Goal: Task Accomplishment & Management: Use online tool/utility

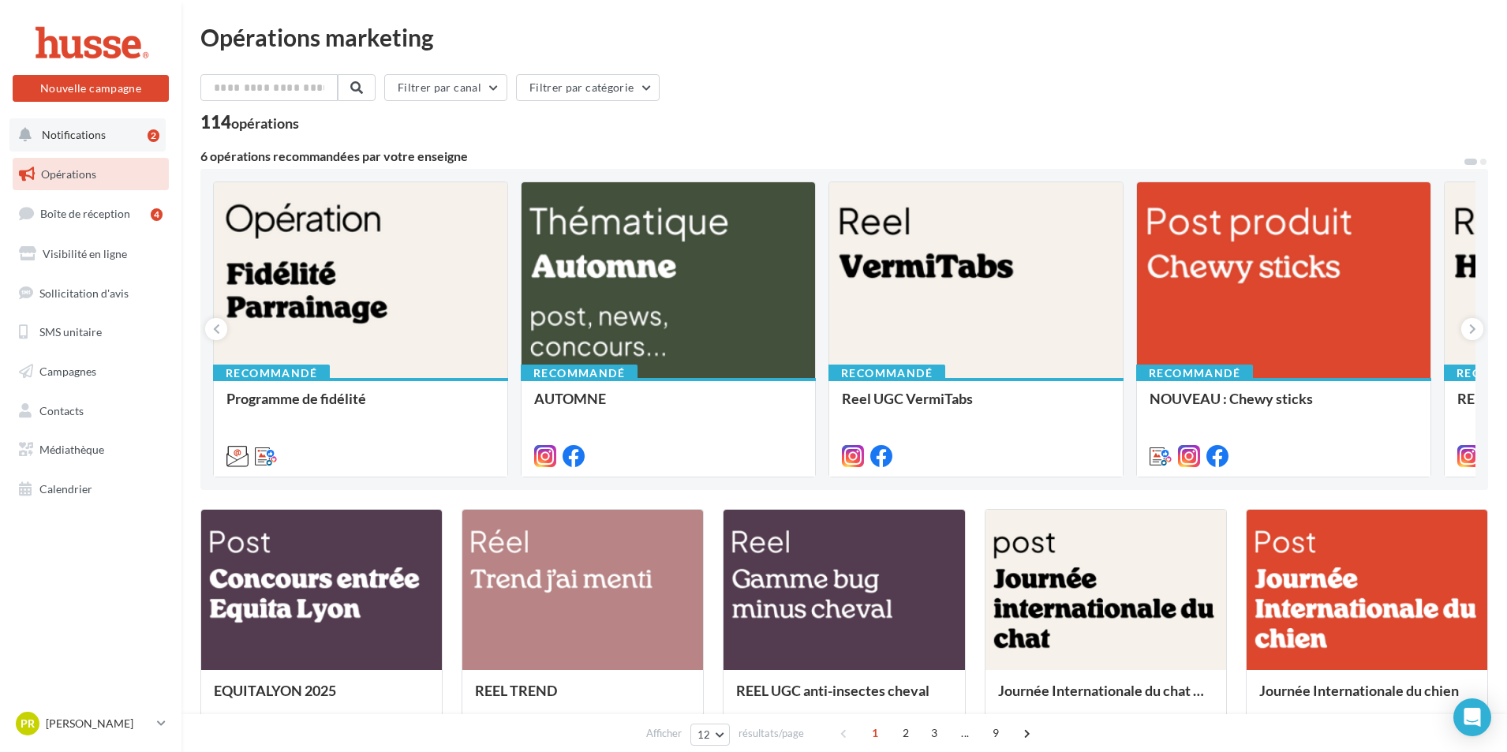
click at [117, 130] on button "Notifications 2" at bounding box center [87, 134] width 156 height 33
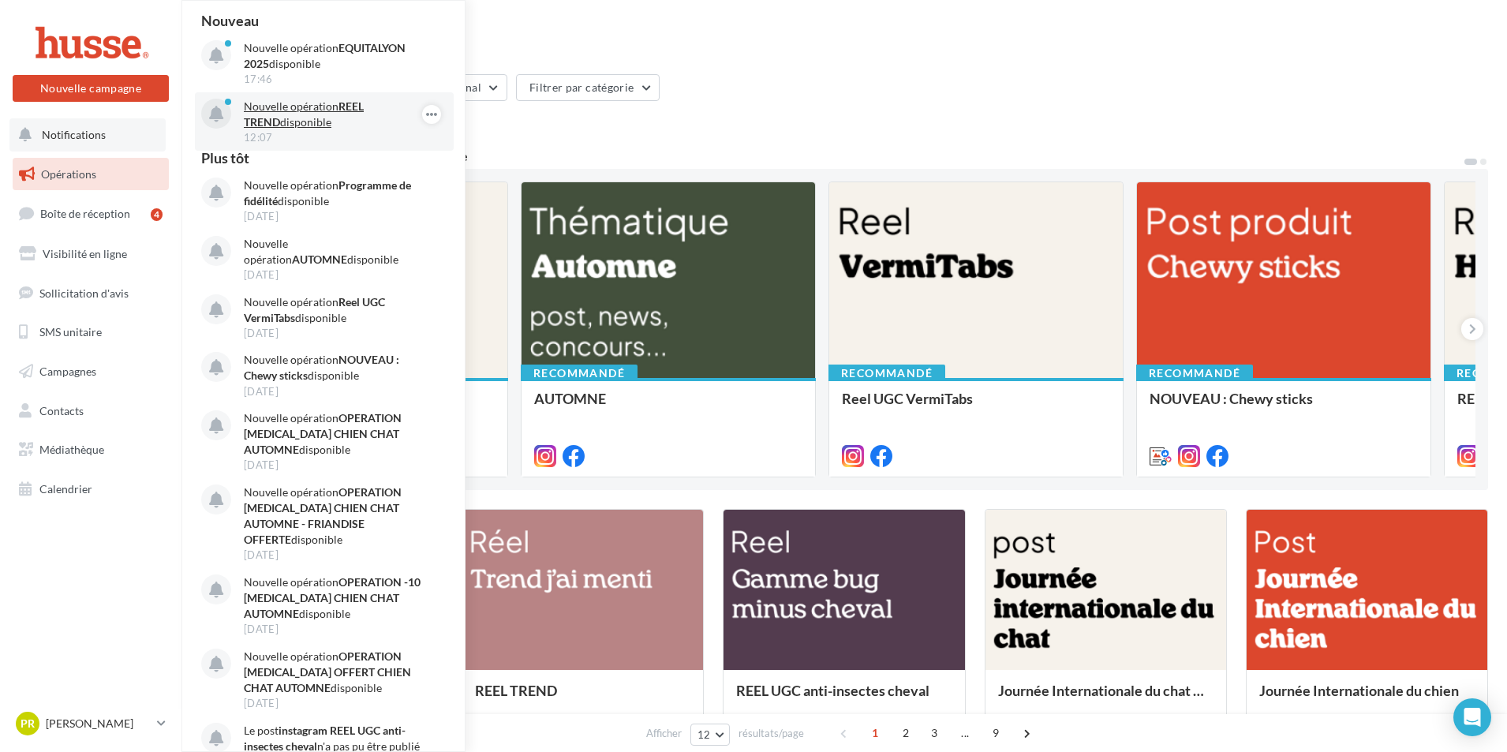
click at [364, 106] on strong "REEL TREND" at bounding box center [304, 113] width 120 height 29
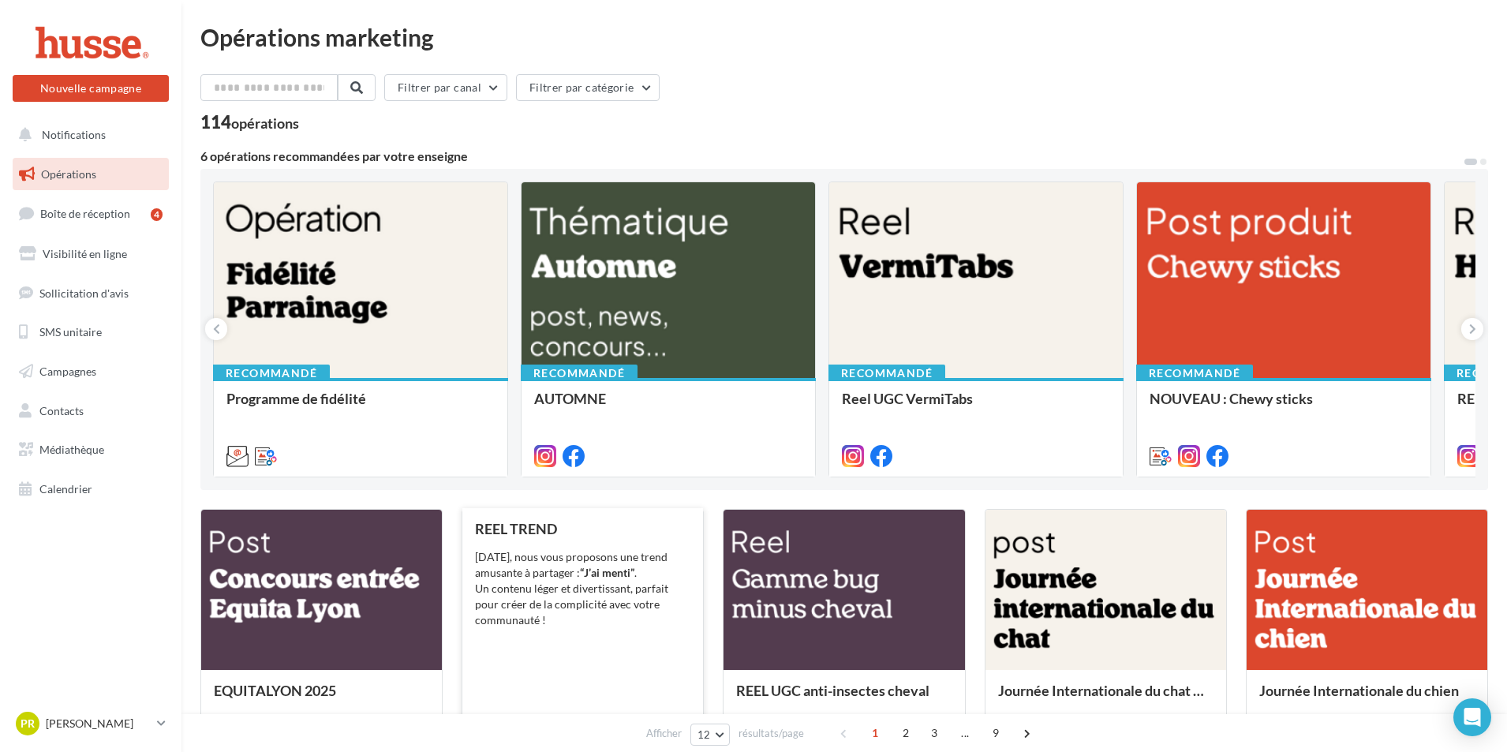
click at [591, 647] on div "REEL TREND Aujourd’hui, nous vous proposons une trend amusante à partager : “J’…" at bounding box center [582, 637] width 215 height 233
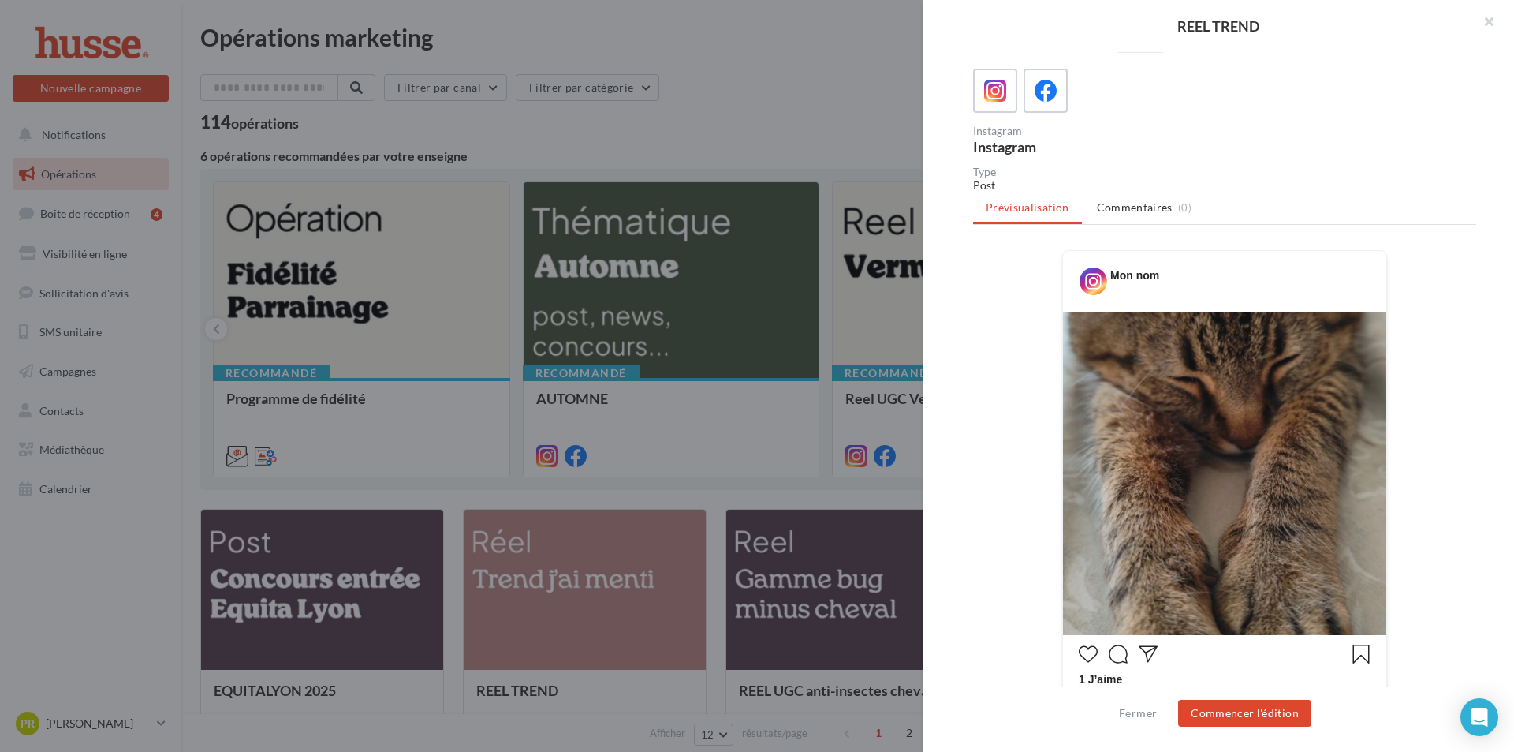
scroll to position [305, 0]
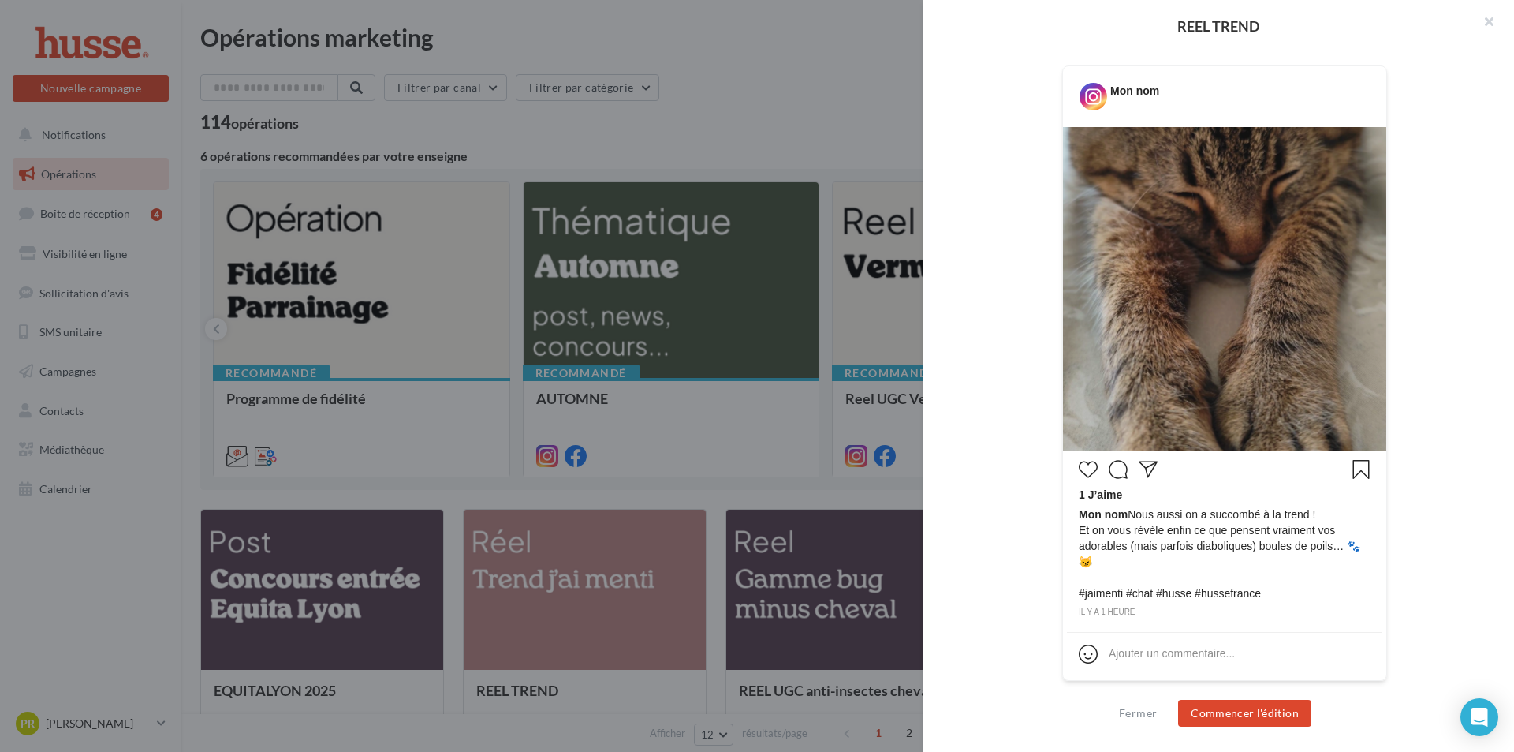
click at [1298, 729] on div "Fermer Commencer l'édition" at bounding box center [1219, 719] width 592 height 65
click at [1293, 719] on button "Commencer l'édition" at bounding box center [1244, 713] width 133 height 27
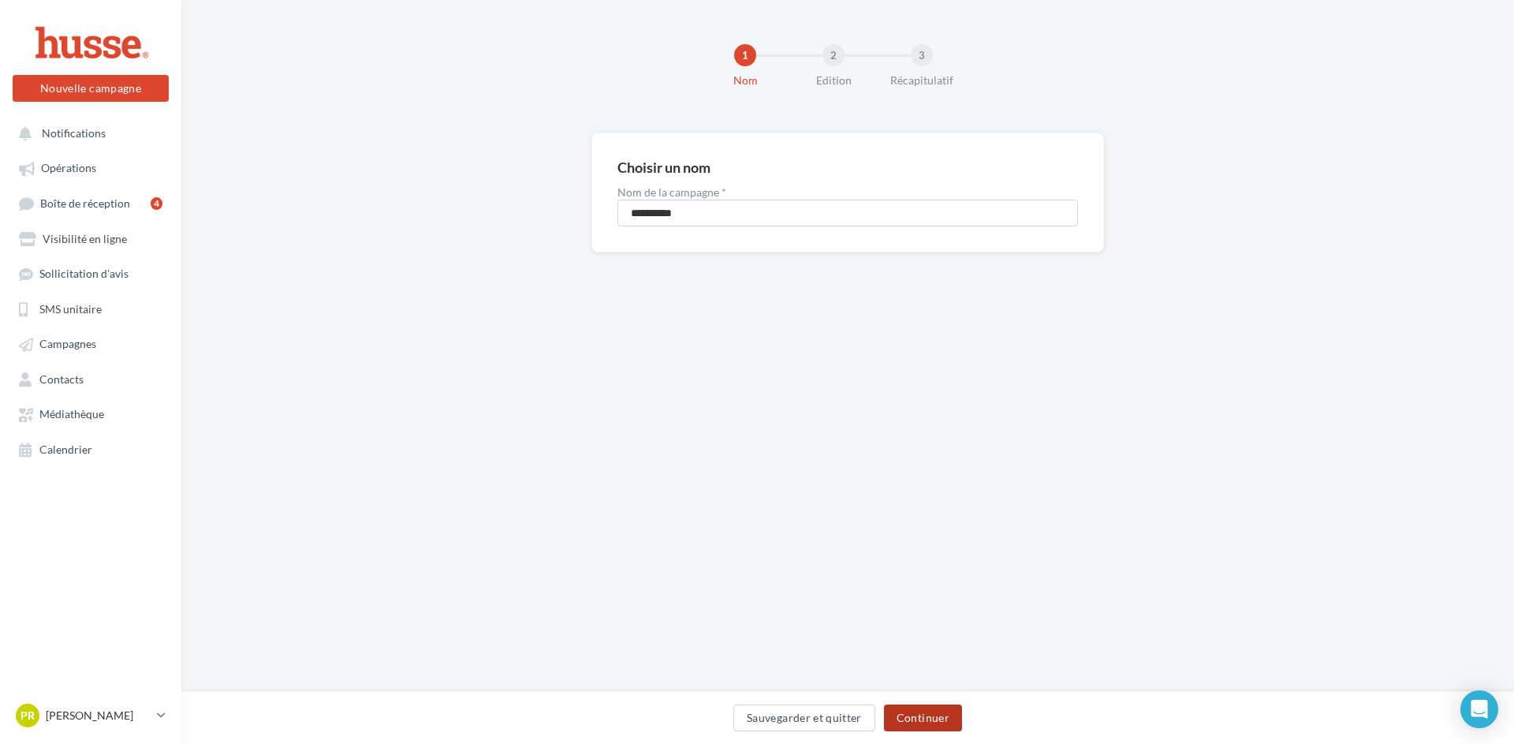
click at [921, 710] on button "Continuer" at bounding box center [923, 717] width 78 height 27
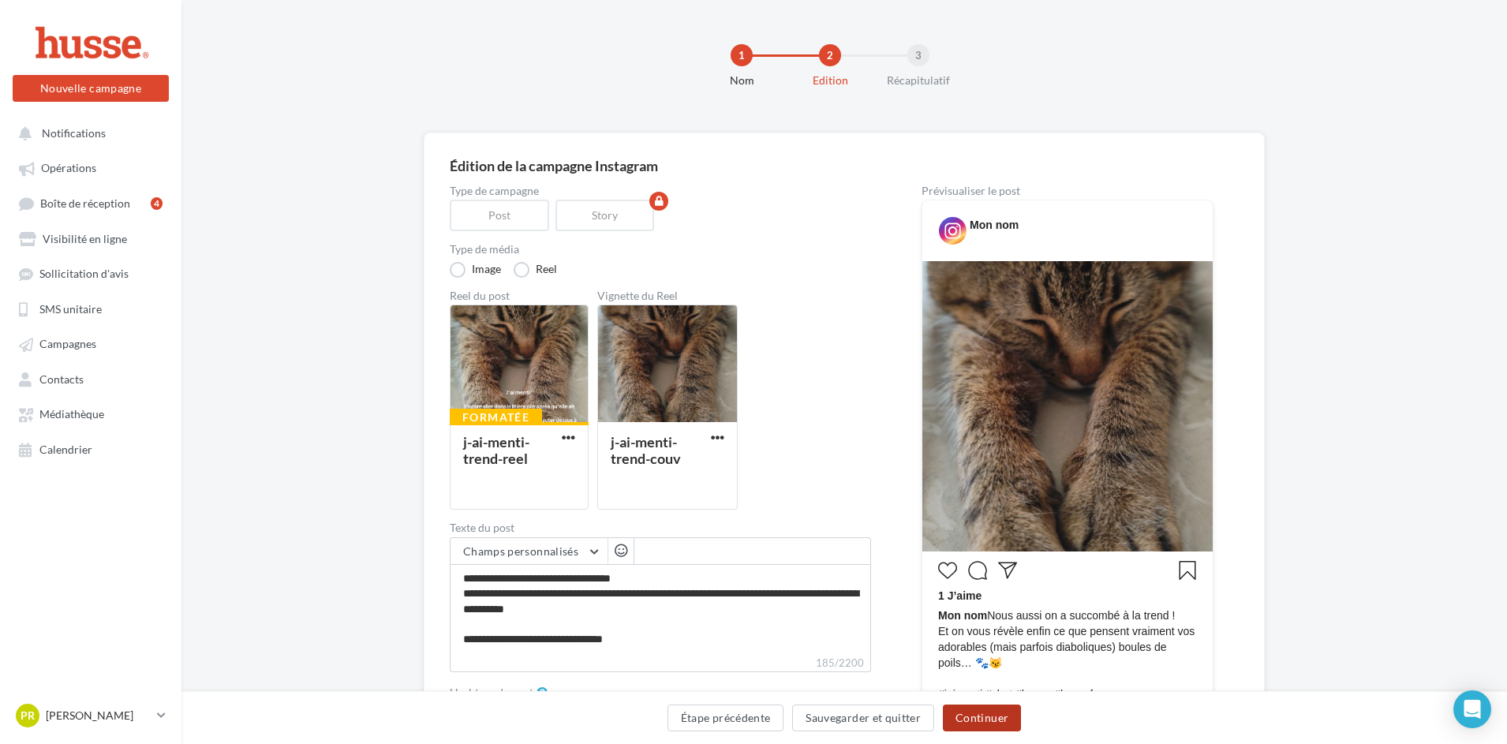
click at [999, 715] on button "Continuer" at bounding box center [982, 717] width 78 height 27
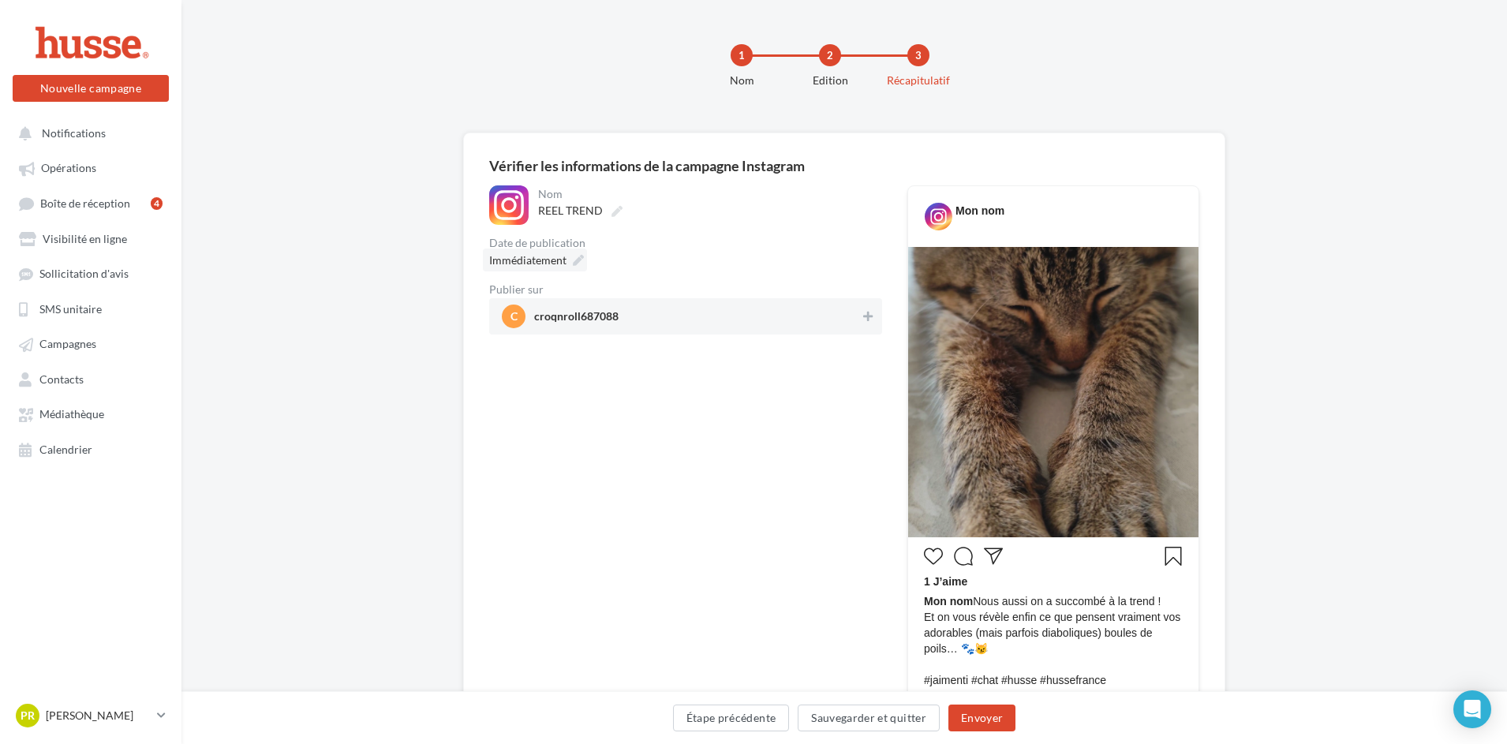
click at [529, 260] on span "Immédiatement" at bounding box center [527, 259] width 77 height 13
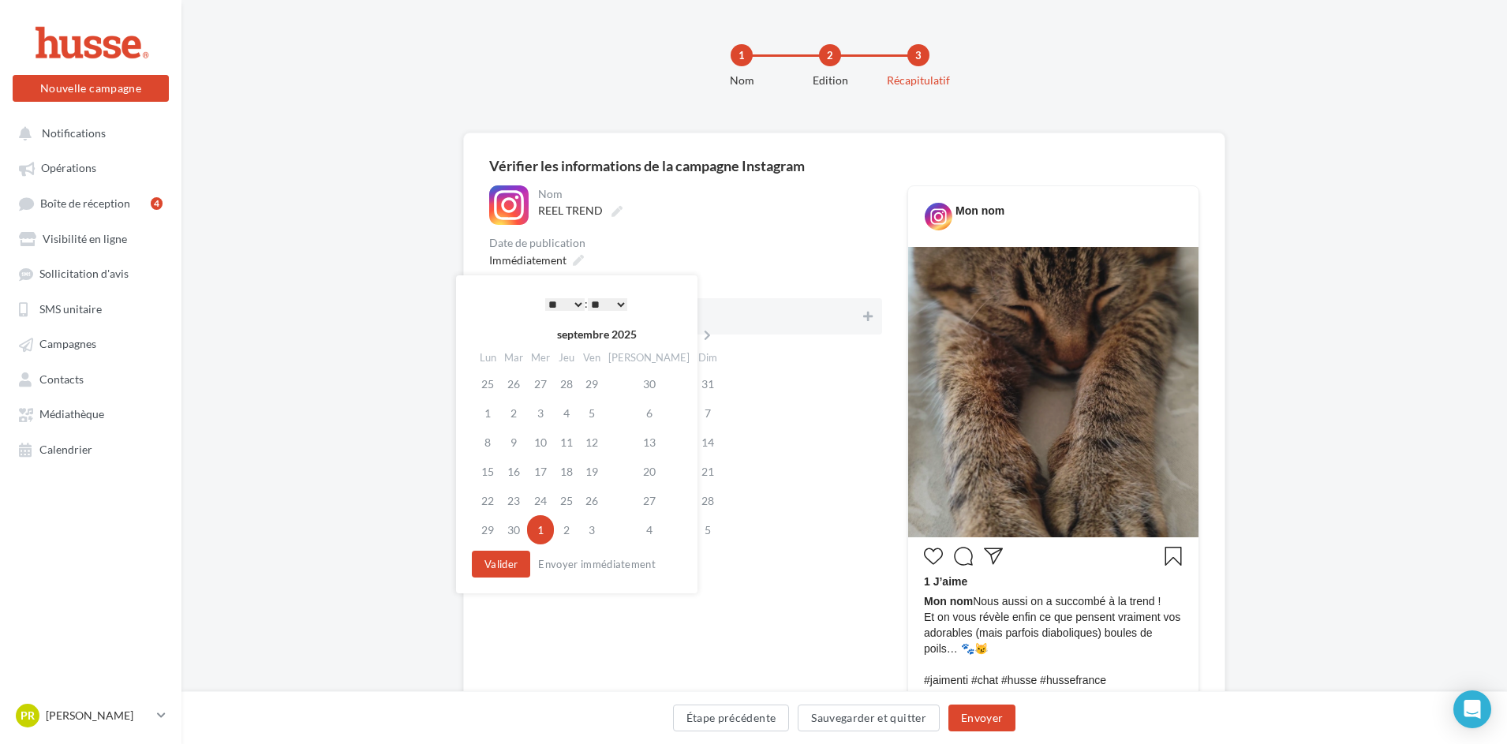
click at [560, 302] on select "* * * * * * * * * * ** ** ** ** ** ** ** ** ** ** ** ** ** **" at bounding box center [564, 304] width 39 height 13
click at [512, 560] on button "Valider" at bounding box center [501, 564] width 58 height 27
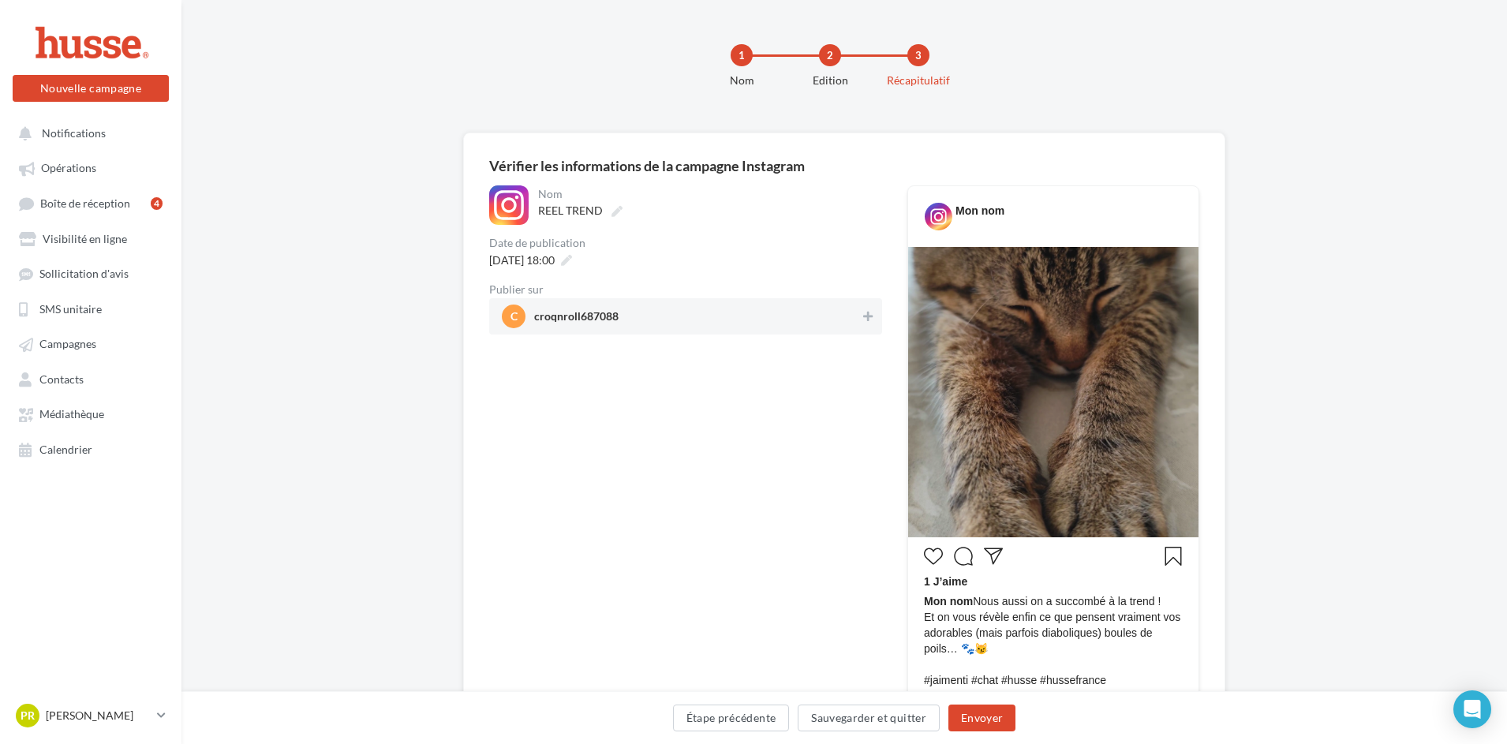
click at [606, 316] on span "croqnroll687088" at bounding box center [576, 319] width 84 height 17
click at [984, 720] on button "Envoyer" at bounding box center [981, 717] width 67 height 27
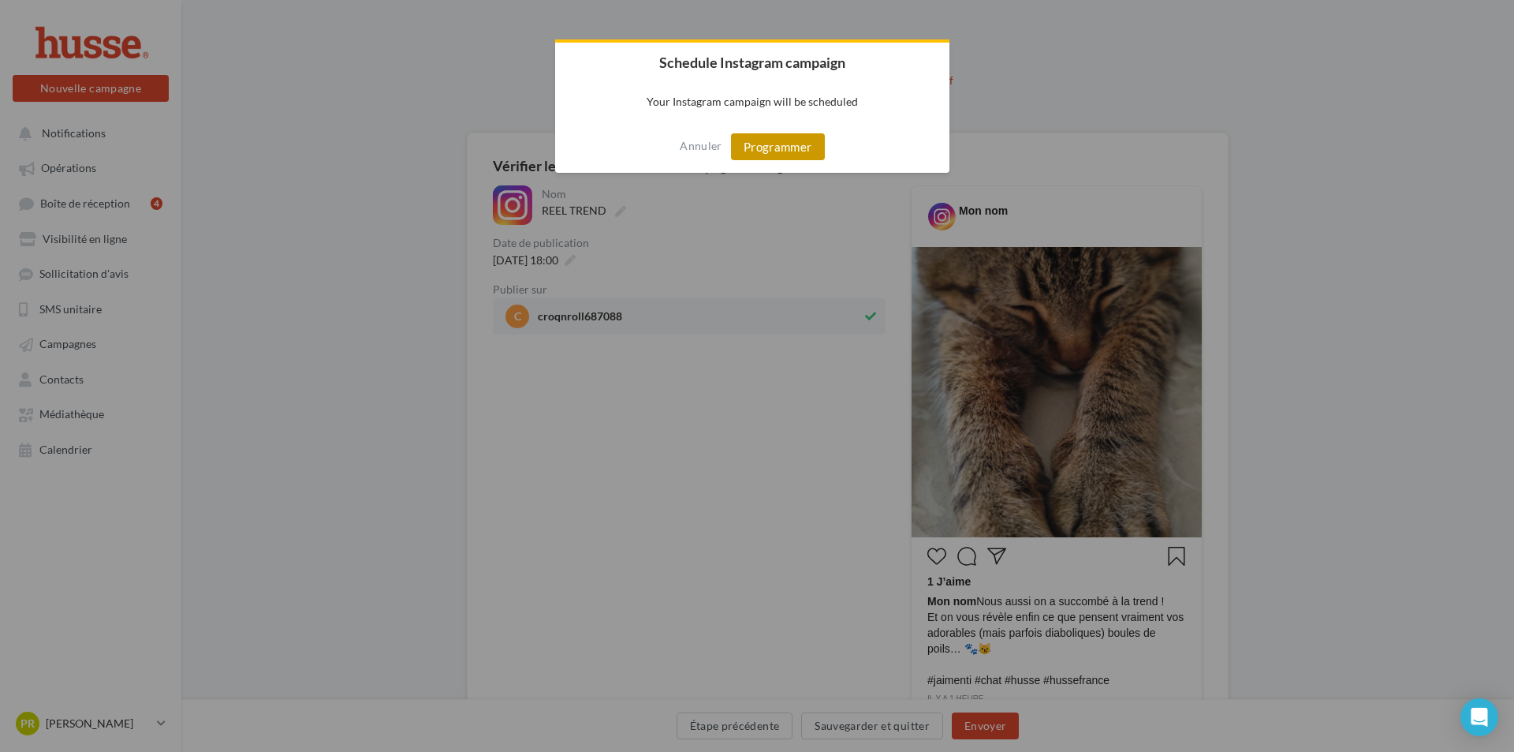
click at [798, 142] on button "Programmer" at bounding box center [778, 146] width 94 height 27
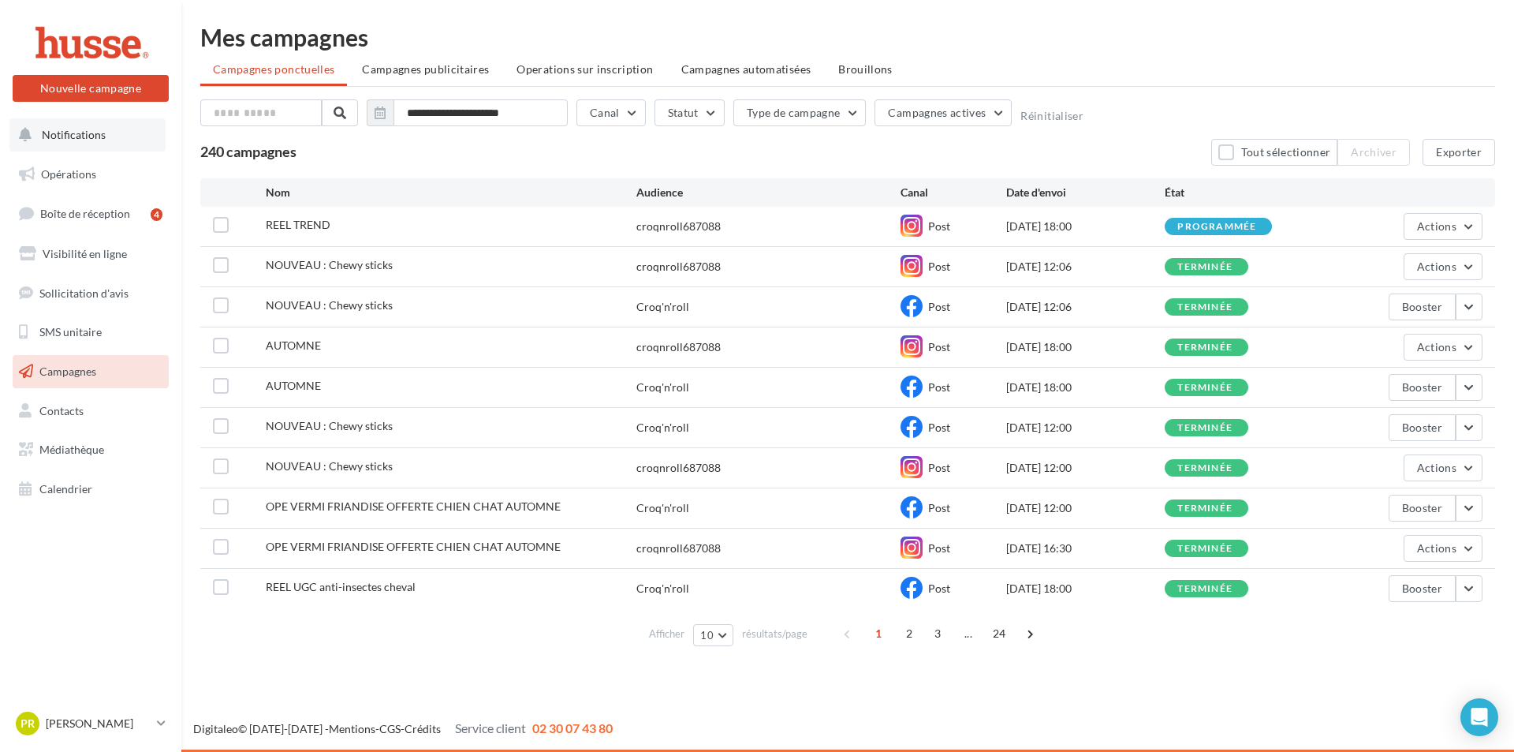
click at [80, 133] on span "Notifications" at bounding box center [74, 134] width 64 height 13
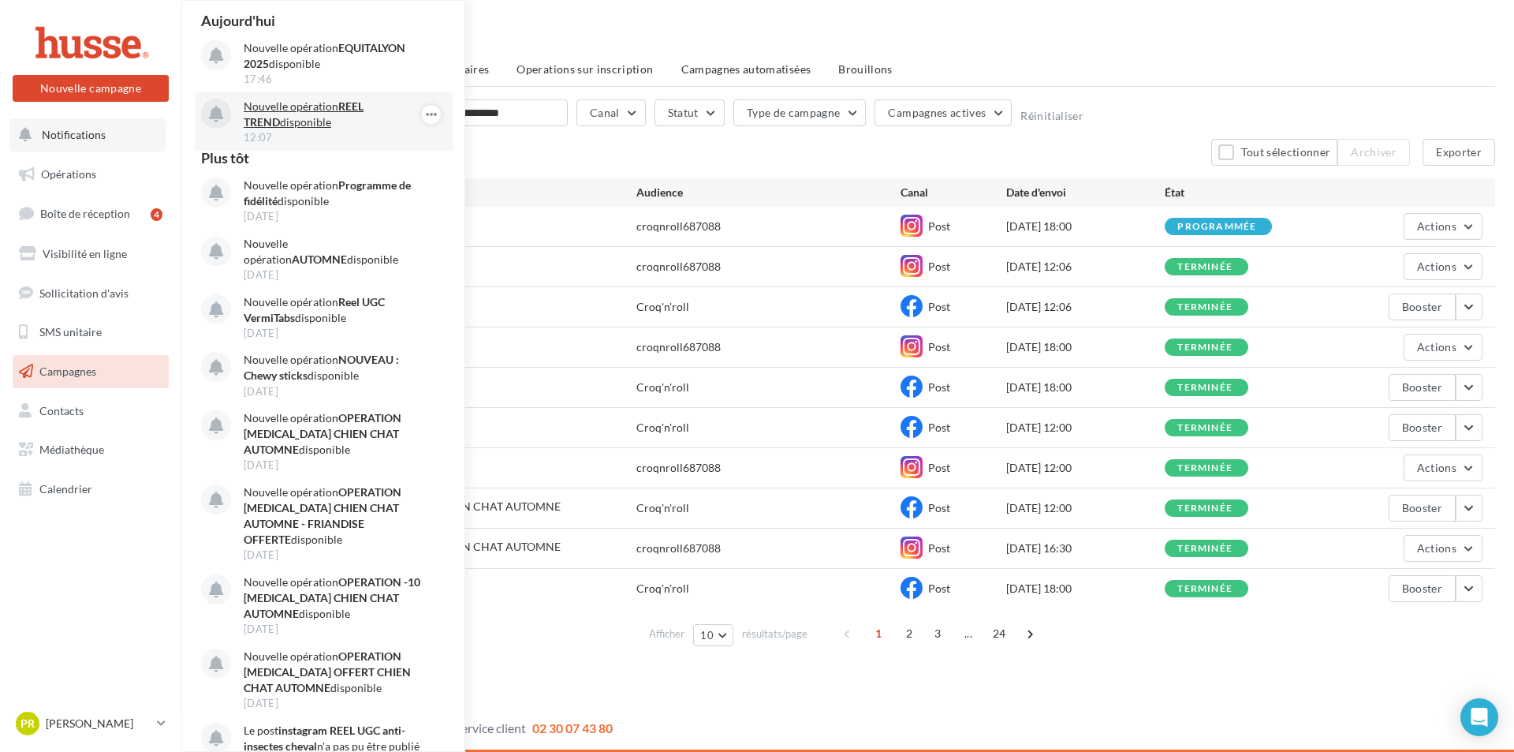
click at [335, 101] on p "Nouvelle opération REEL TREND disponible" at bounding box center [335, 115] width 183 height 32
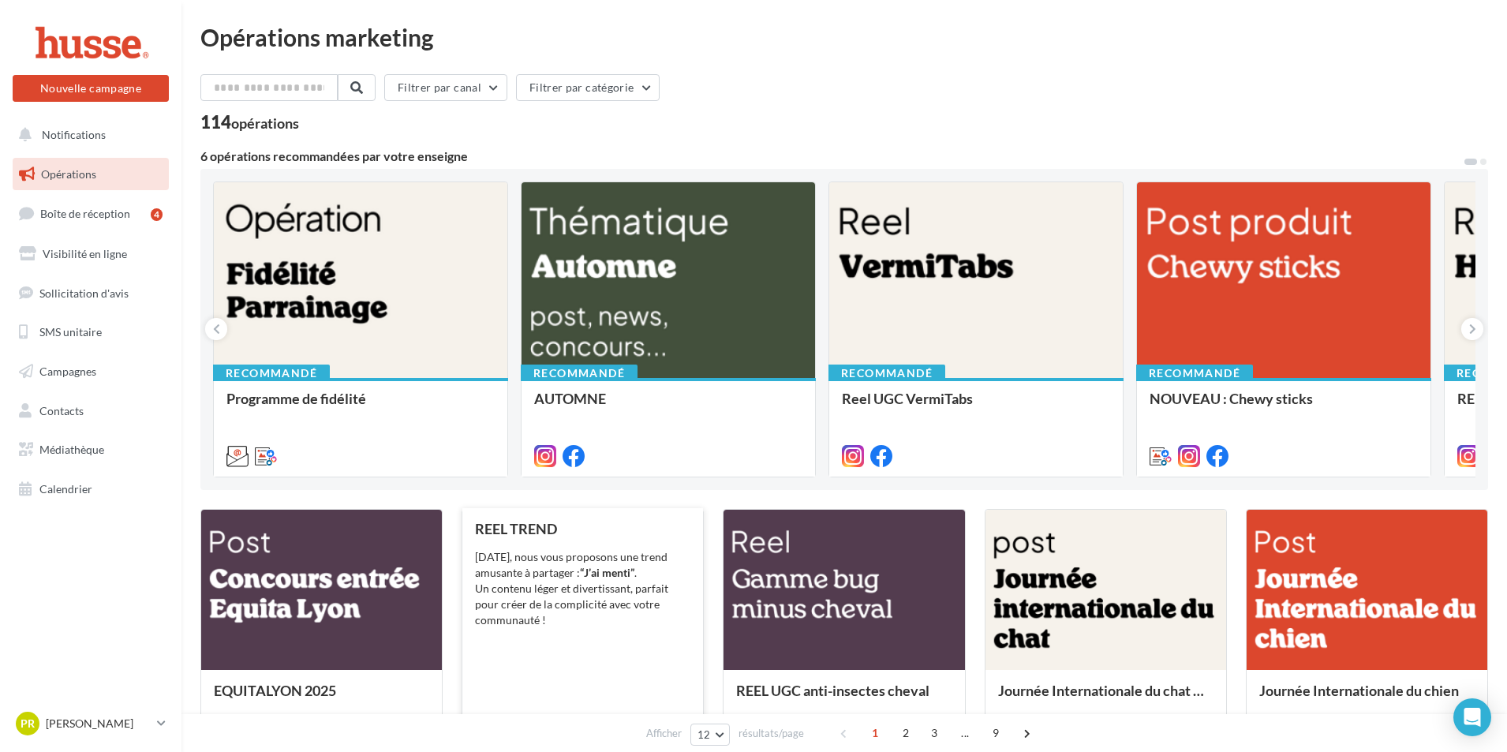
click at [620, 657] on div "REEL TREND [DATE], nous vous proposons une trend amusante à partager : “J’ai me…" at bounding box center [582, 637] width 215 height 233
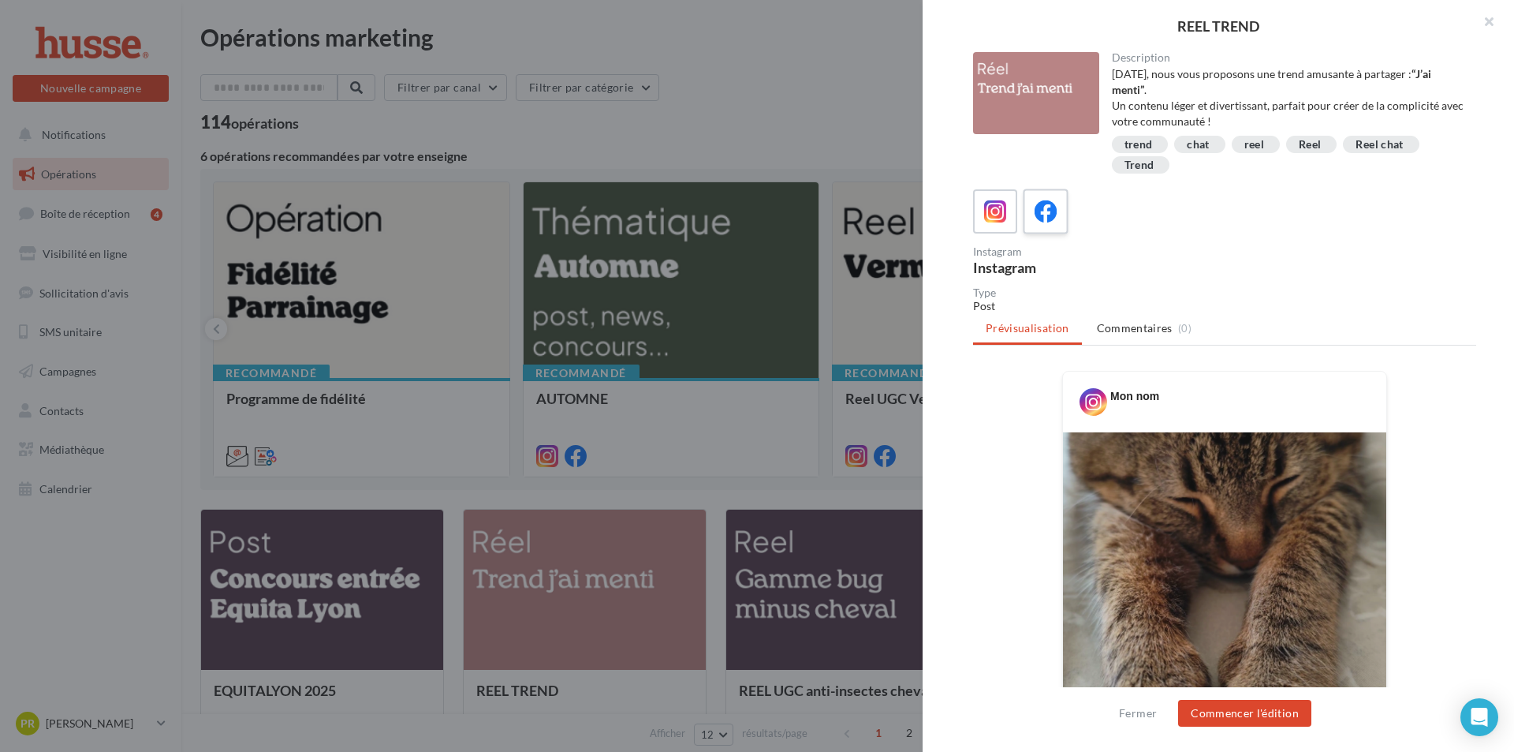
click at [1038, 205] on icon at bounding box center [1046, 211] width 23 height 23
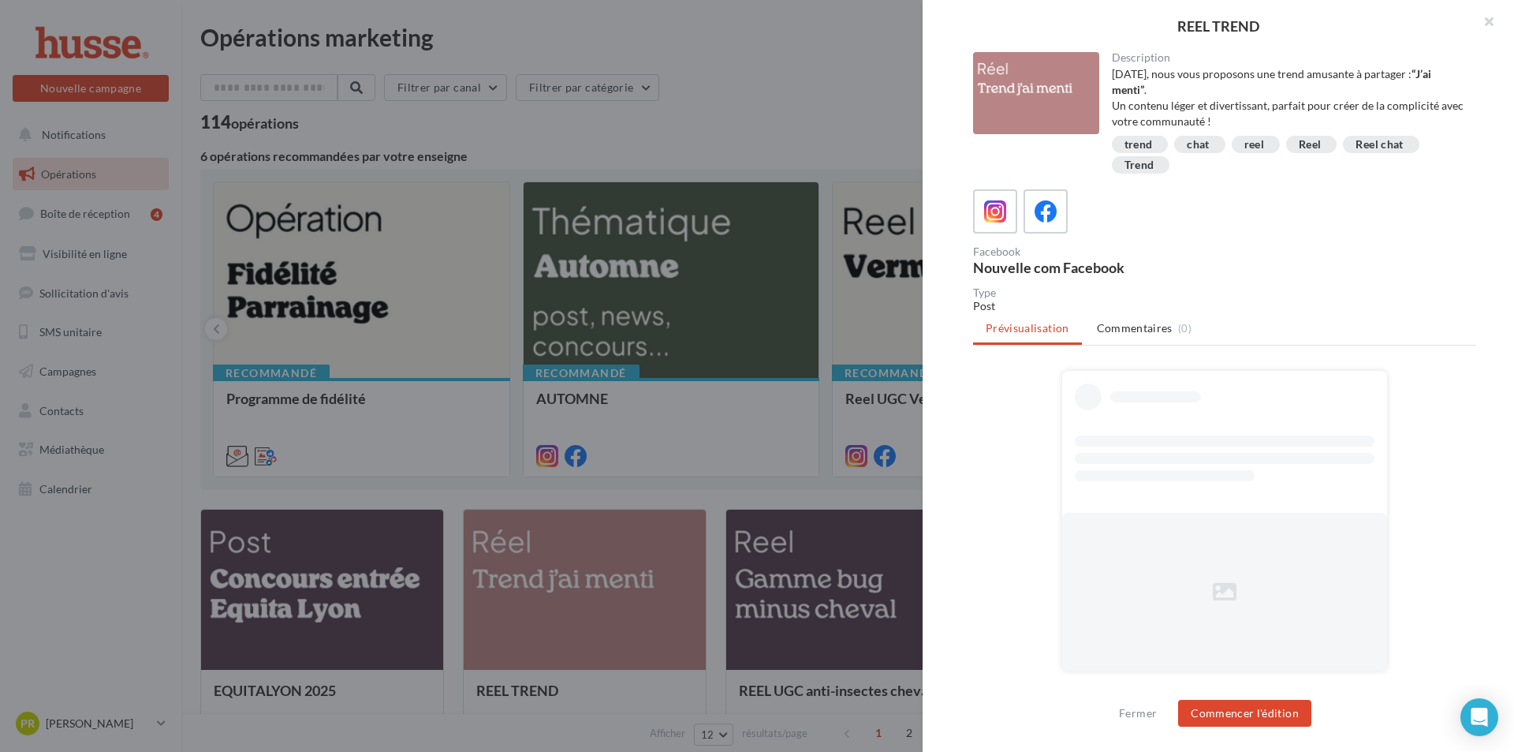
click at [1219, 736] on div "Fermer Commencer l'édition" at bounding box center [1219, 719] width 592 height 65
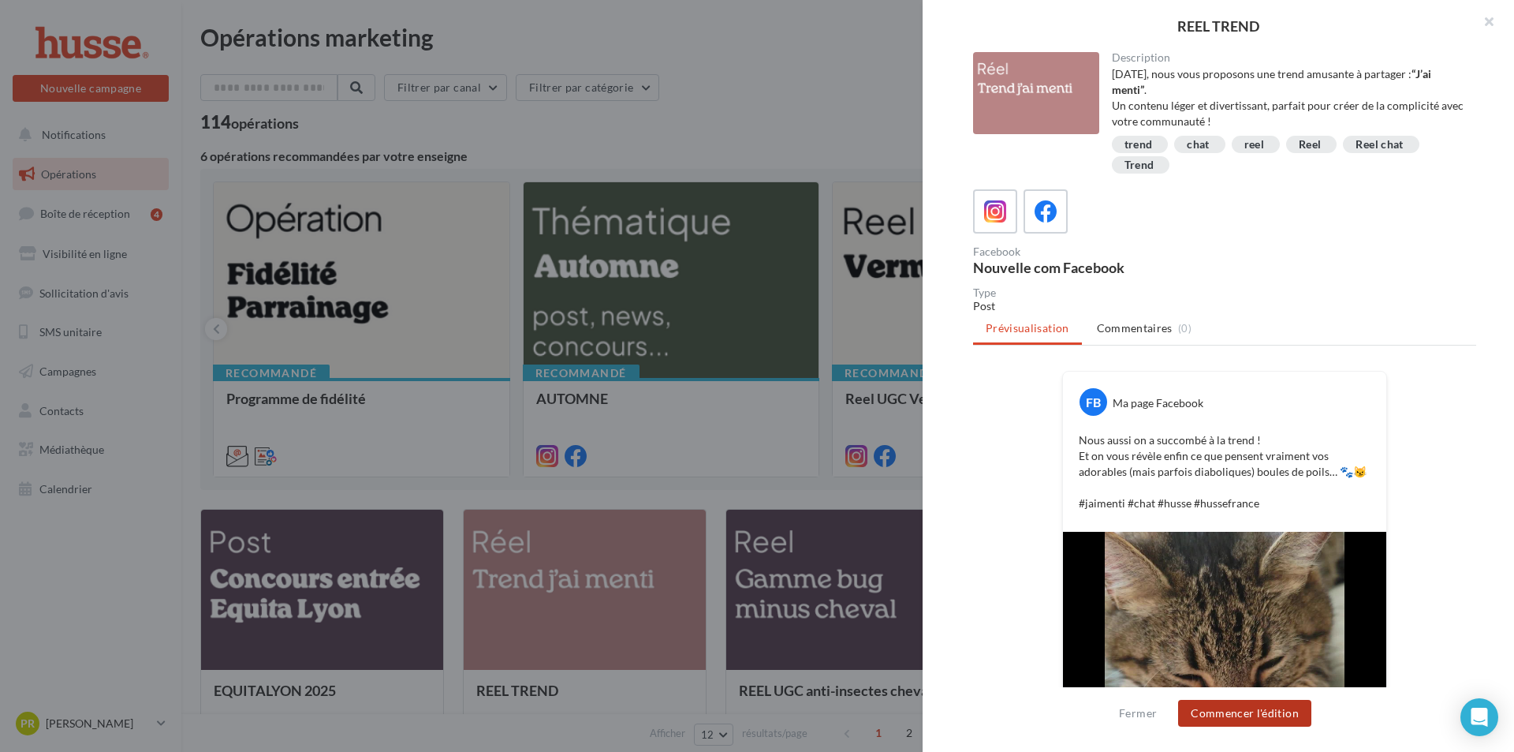
click at [1223, 723] on button "Commencer l'édition" at bounding box center [1244, 713] width 133 height 27
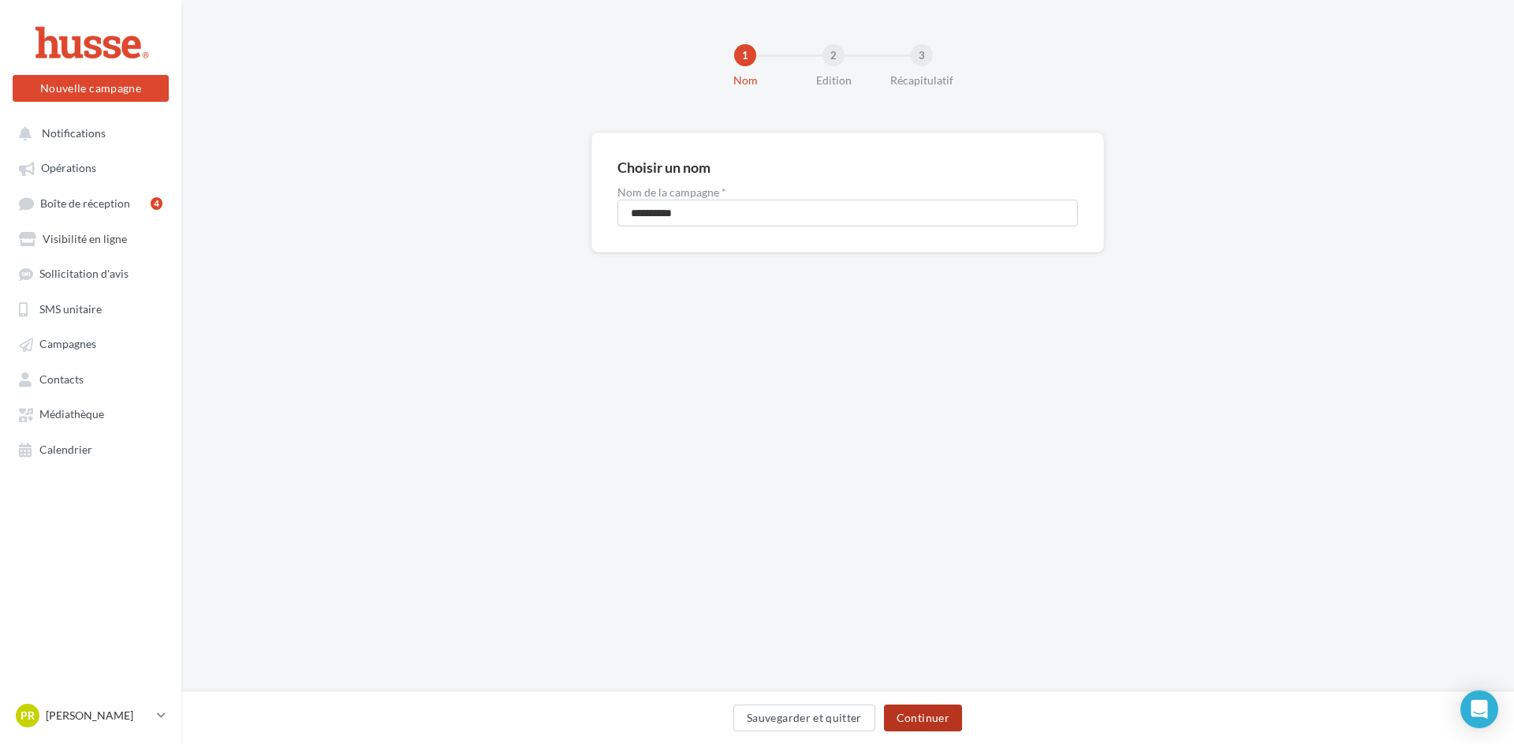
click at [946, 726] on button "Continuer" at bounding box center [923, 717] width 78 height 27
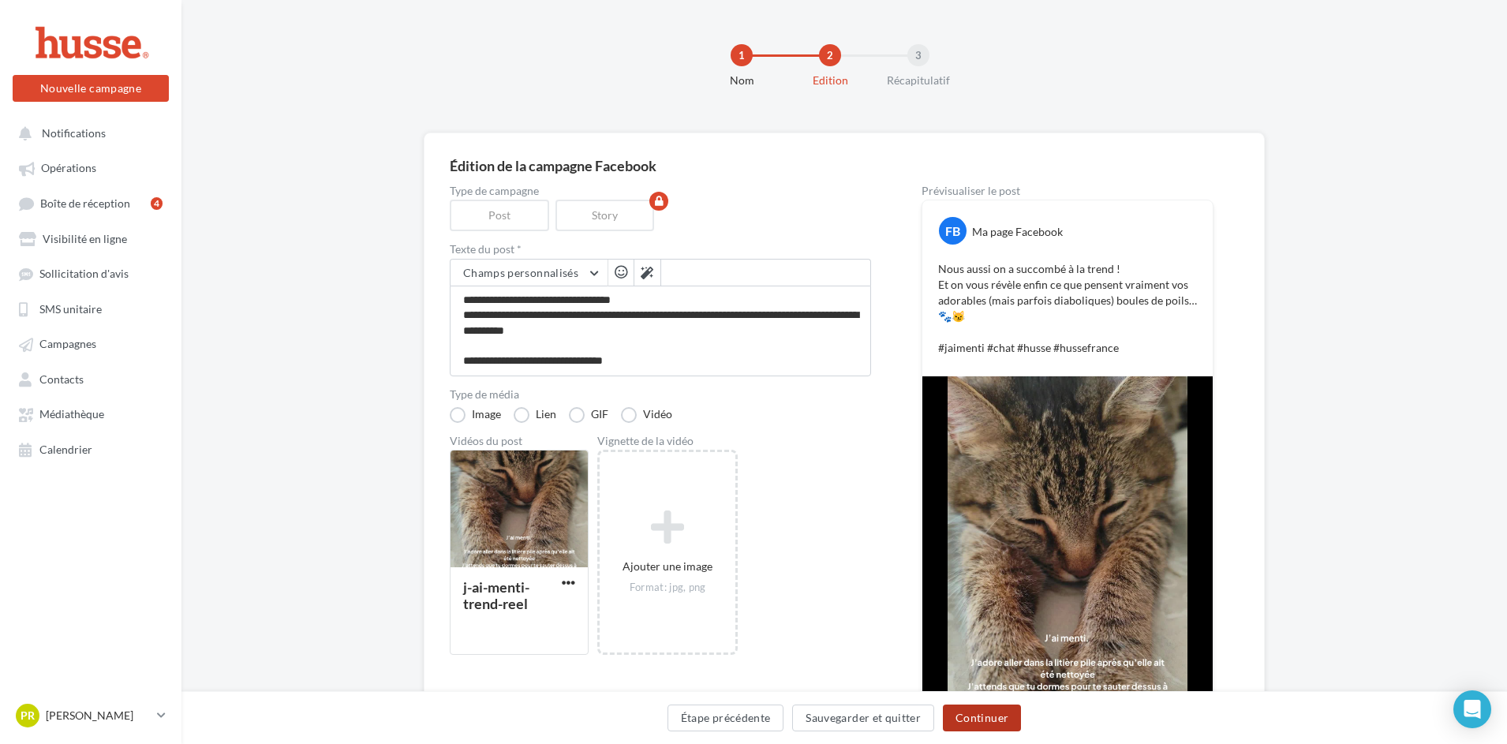
click at [979, 723] on button "Continuer" at bounding box center [982, 717] width 78 height 27
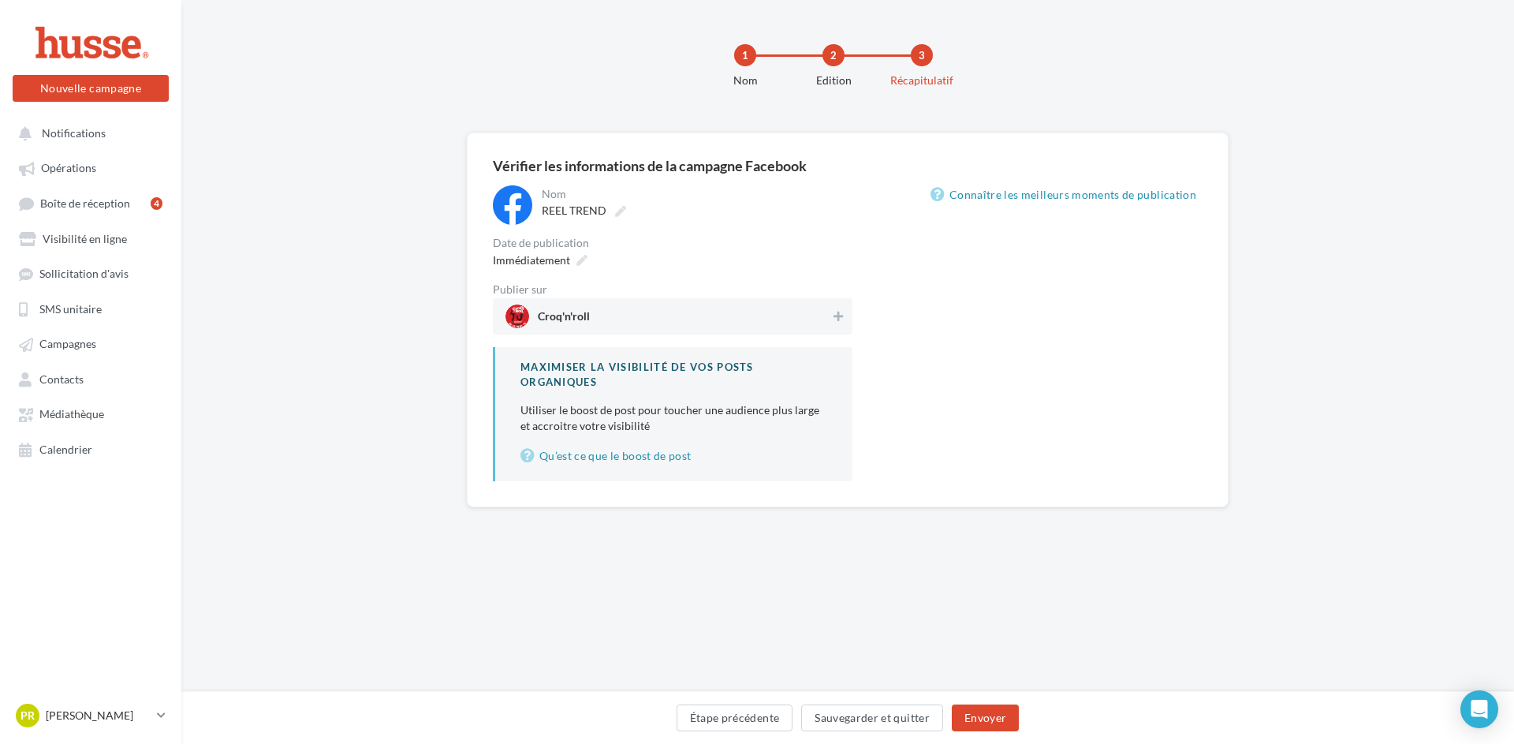
drag, startPoint x: 560, startPoint y: 265, endPoint x: 565, endPoint y: 295, distance: 30.3
click at [558, 265] on span "Immédiatement" at bounding box center [531, 259] width 77 height 13
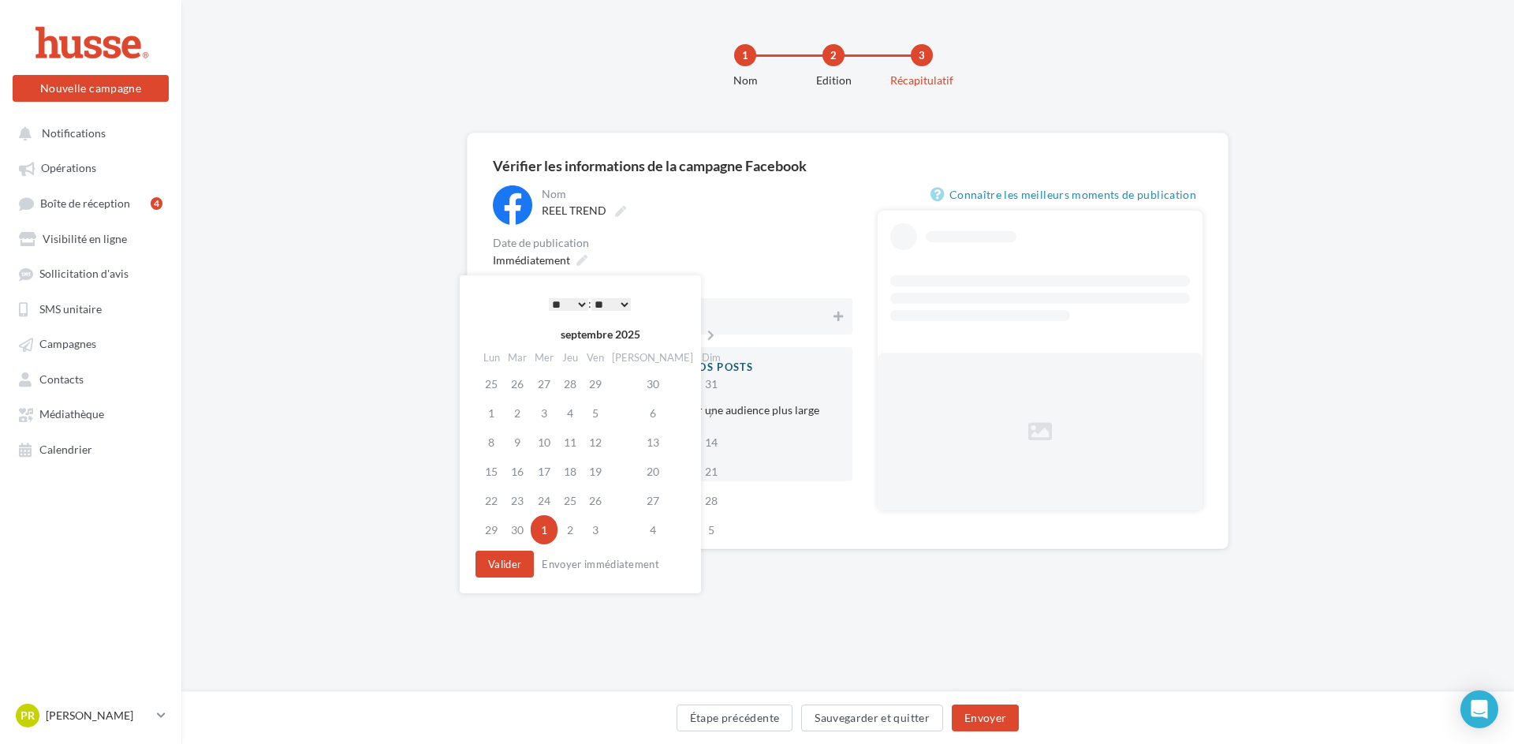
click at [569, 302] on select "* * * * * * * * * * ** ** ** ** ** ** ** ** ** ** ** ** ** **" at bounding box center [568, 304] width 39 height 13
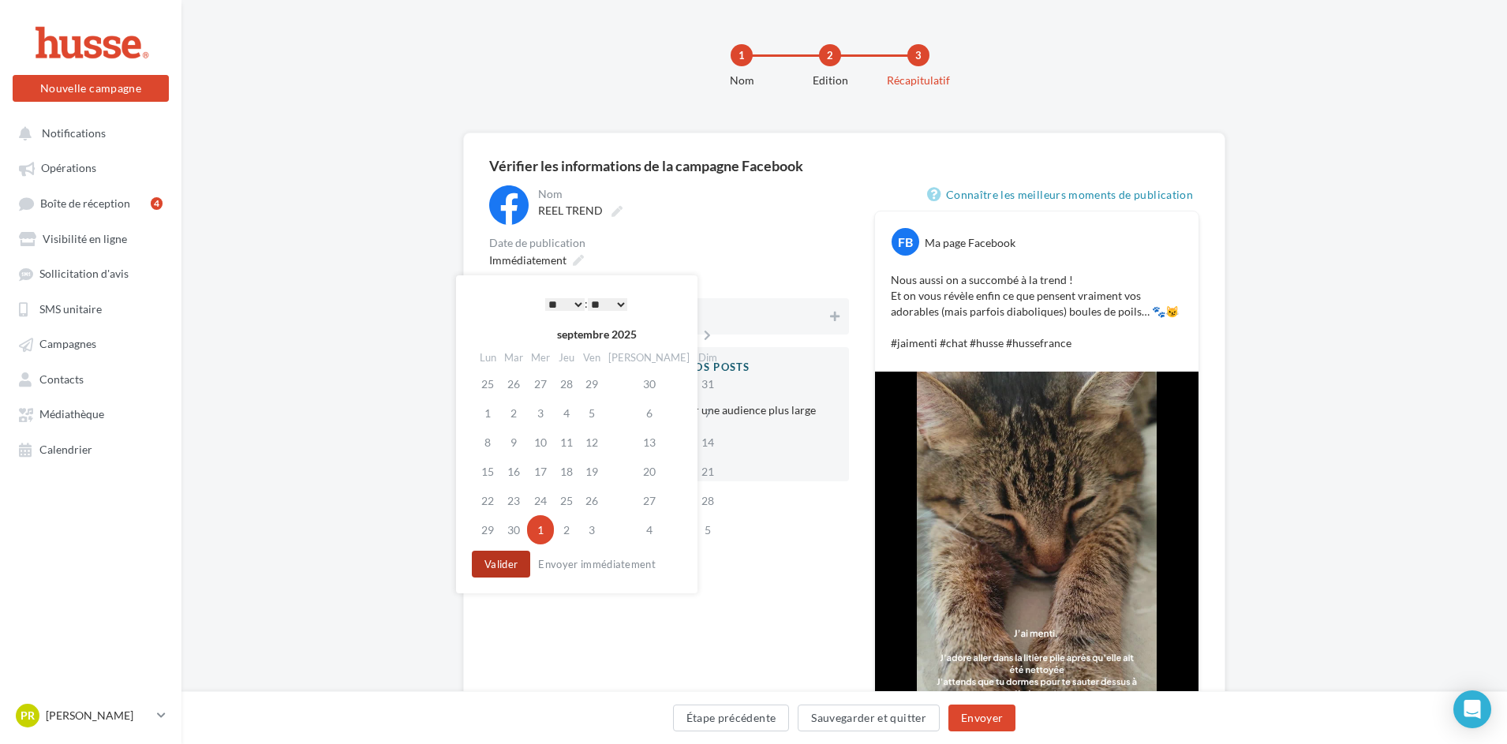
click at [518, 566] on button "Valider" at bounding box center [501, 564] width 58 height 27
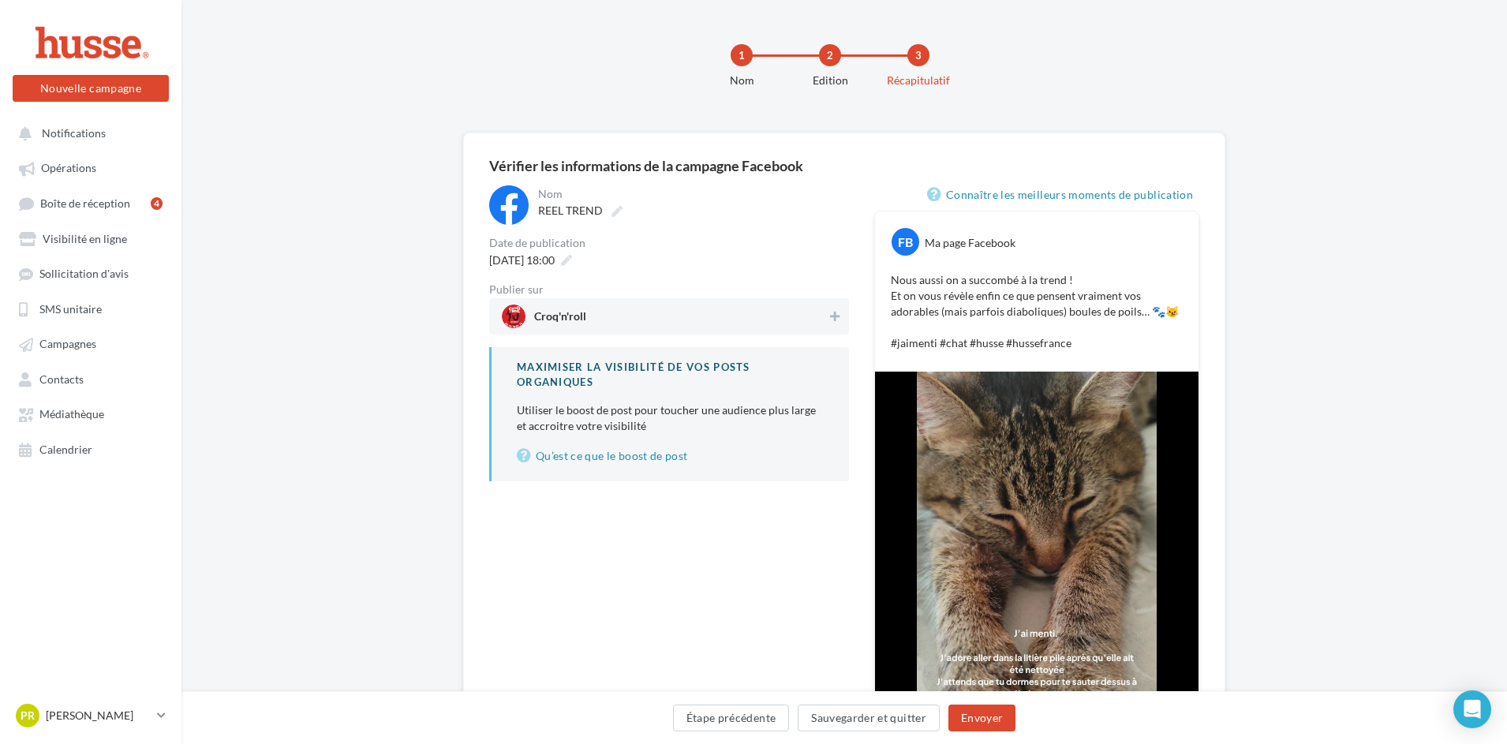
click at [618, 312] on span "Croq'n'roll" at bounding box center [664, 316] width 325 height 24
click at [985, 728] on button "Envoyer" at bounding box center [981, 717] width 67 height 27
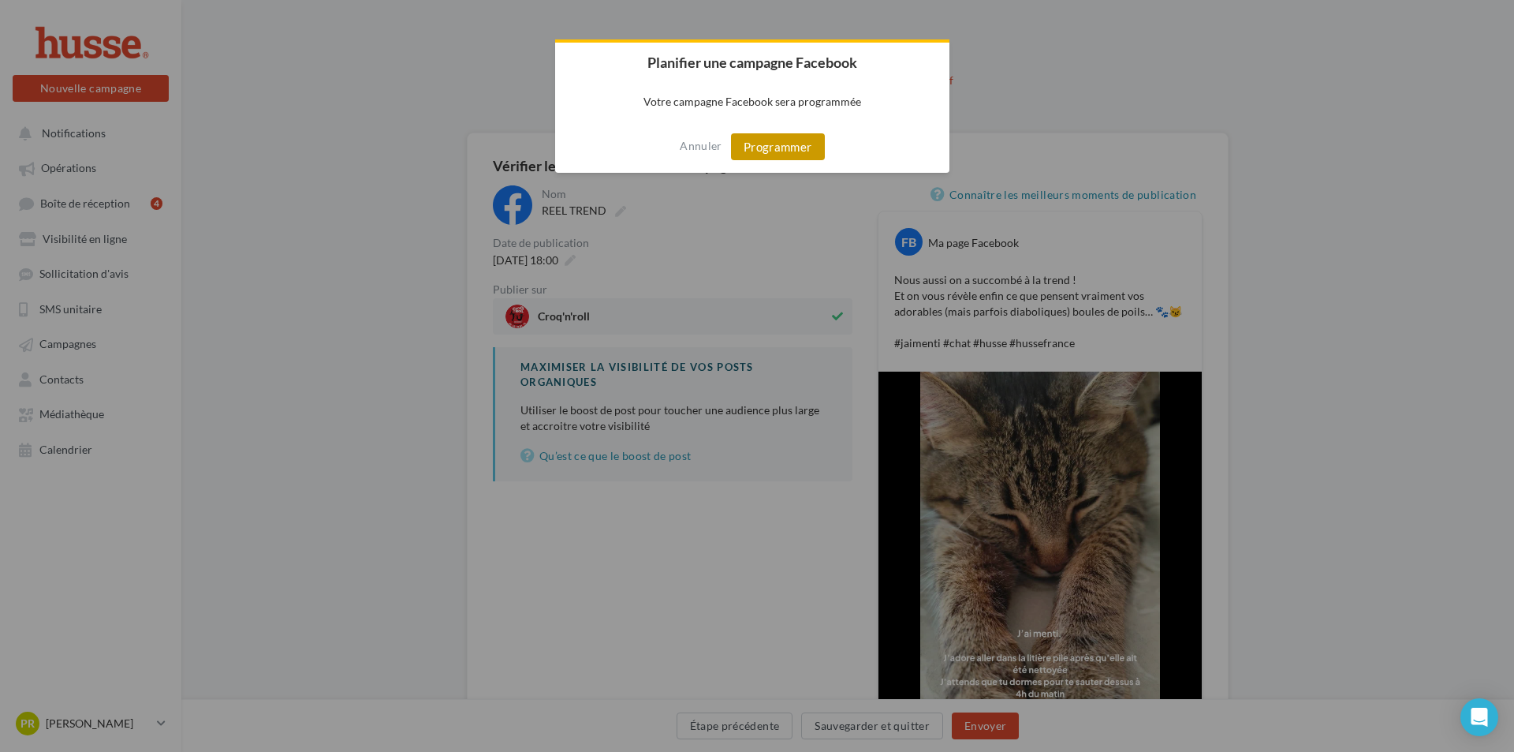
click at [805, 153] on button "Programmer" at bounding box center [778, 146] width 94 height 27
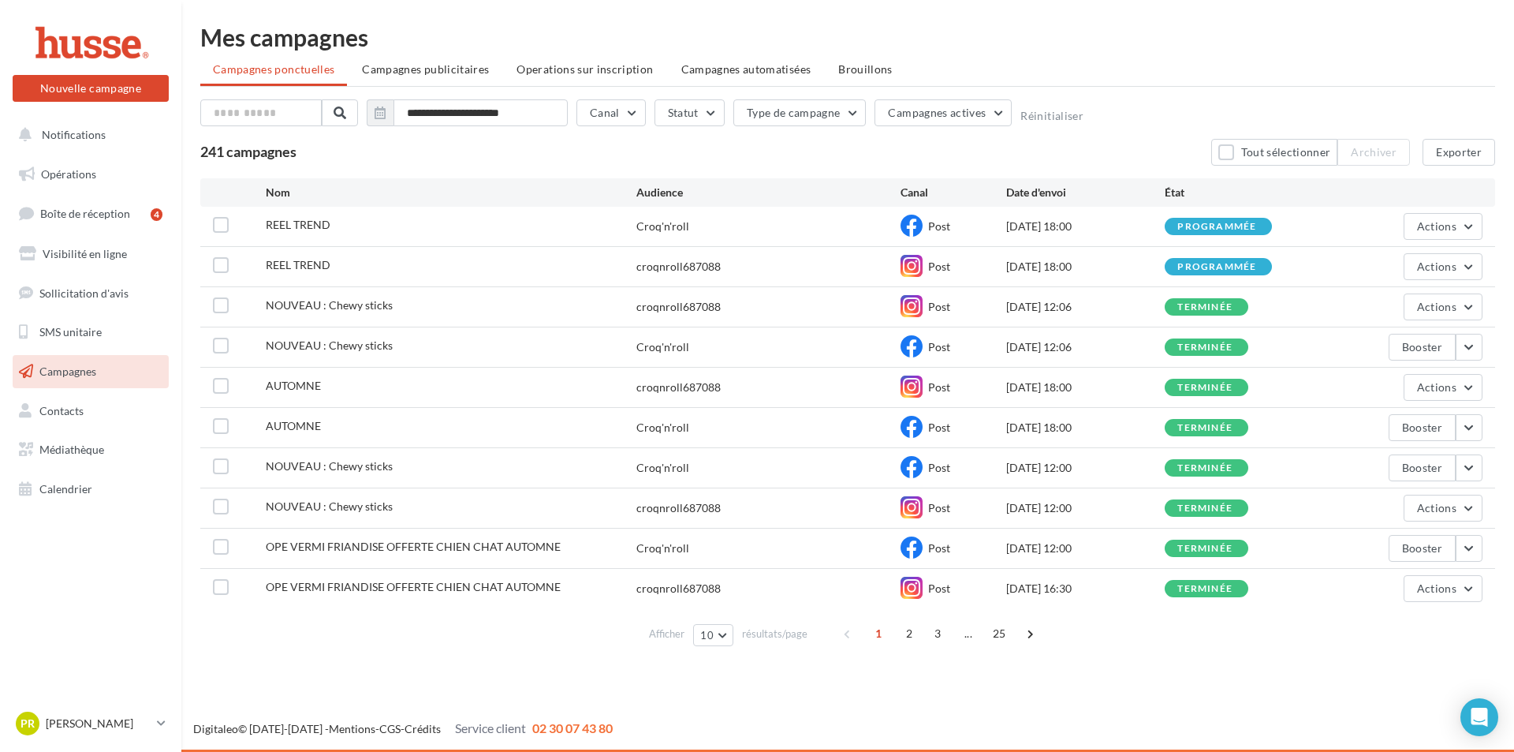
drag, startPoint x: 80, startPoint y: 1, endPoint x: 960, endPoint y: 2, distance: 880.3
click at [981, 7] on div "**********" at bounding box center [847, 339] width 1333 height 678
